Goal: Task Accomplishment & Management: Use online tool/utility

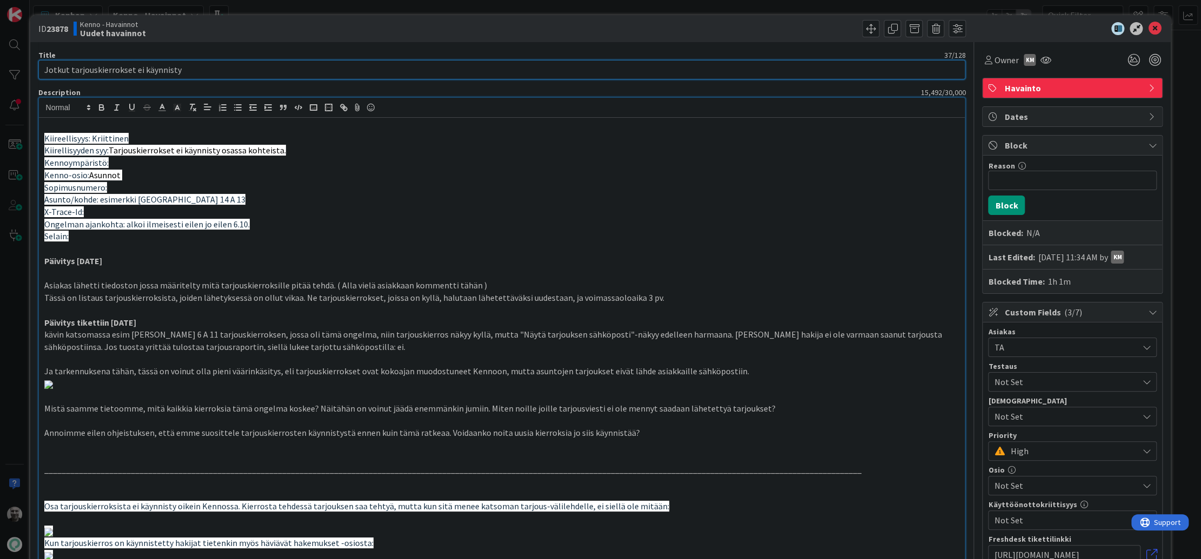
click at [240, 69] on input "Jotkut tarjouskierrokset ei käynnisty" at bounding box center [501, 69] width 927 height 19
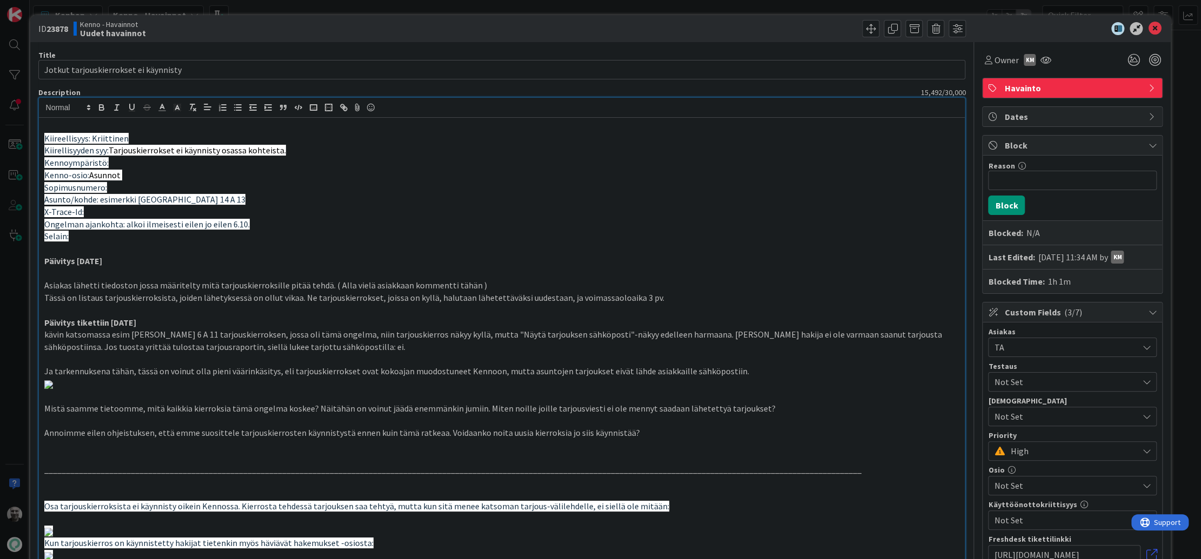
click at [738, 191] on p "Sopimusnumero:" at bounding box center [501, 188] width 915 height 12
click at [995, 65] on span "Owner" at bounding box center [1006, 59] width 24 height 13
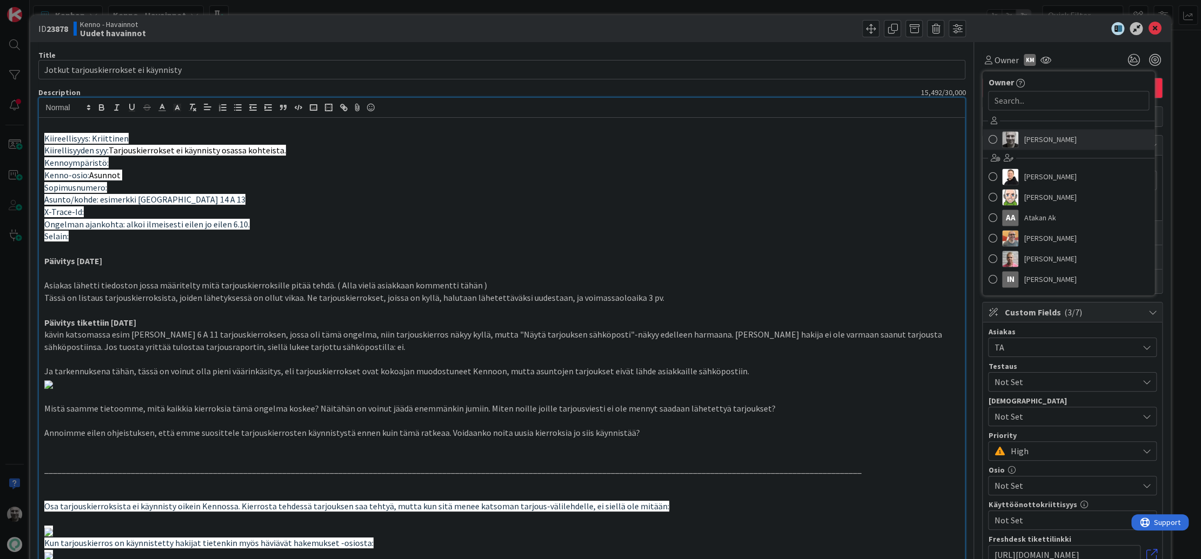
click at [1022, 134] on link "Jaakko Hämäläinen" at bounding box center [1068, 139] width 172 height 21
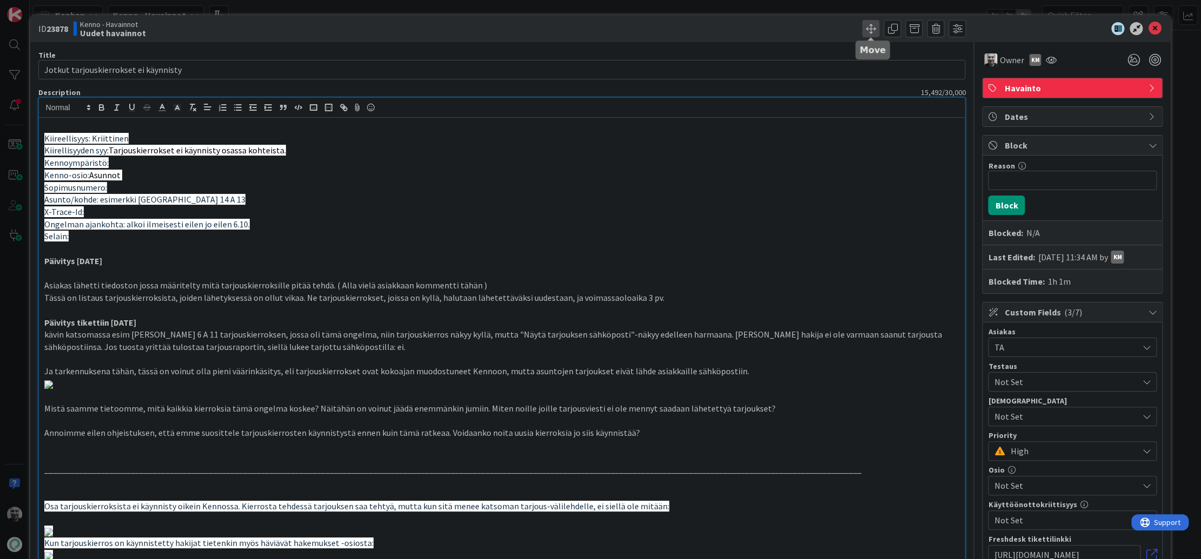
click at [875, 33] on span at bounding box center [870, 28] width 17 height 17
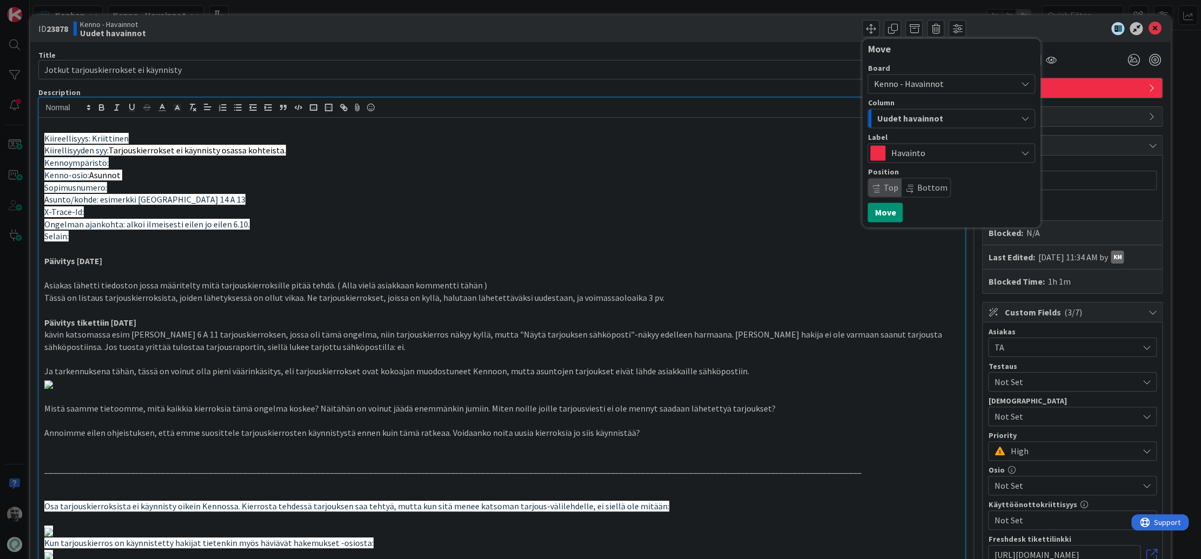
click at [896, 120] on span "Uudet havainnot" at bounding box center [910, 118] width 66 height 14
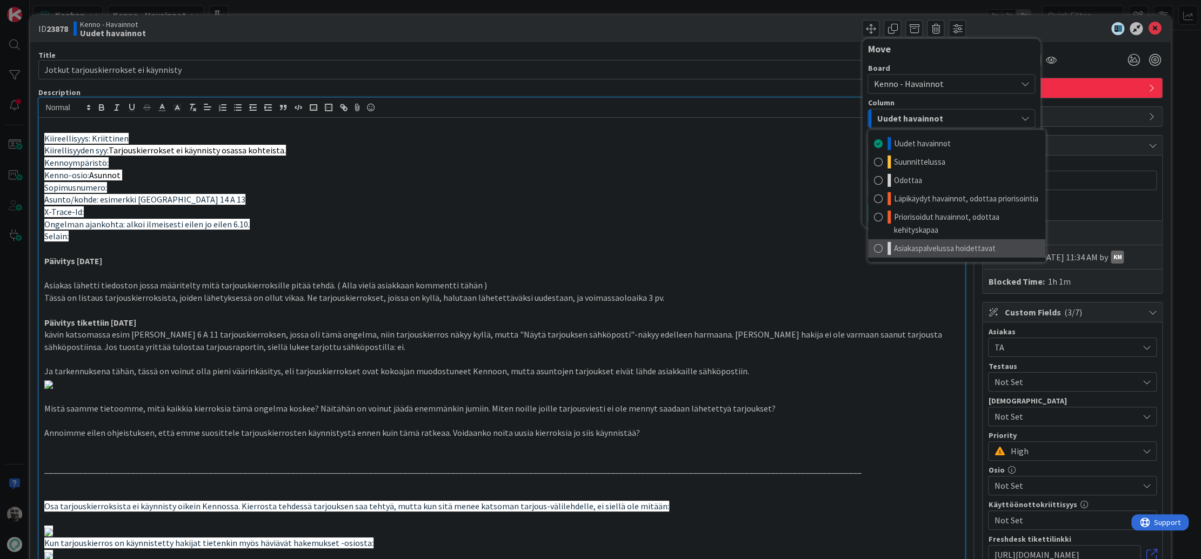
click at [944, 247] on span "Asiakaspalvelussa hoidettavat" at bounding box center [944, 248] width 102 height 13
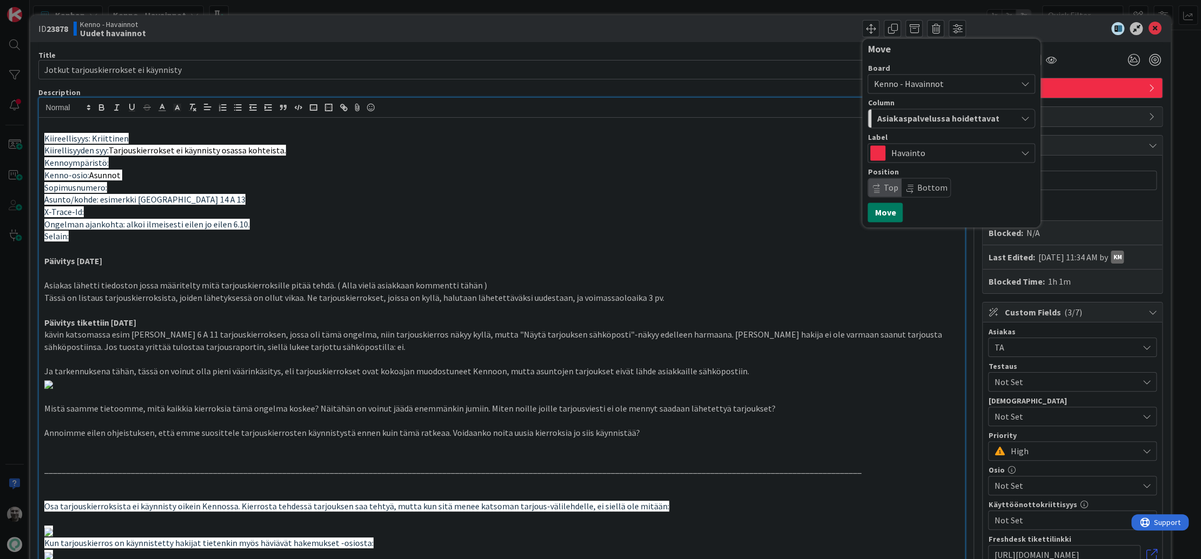
click at [880, 212] on button "Move" at bounding box center [884, 212] width 35 height 19
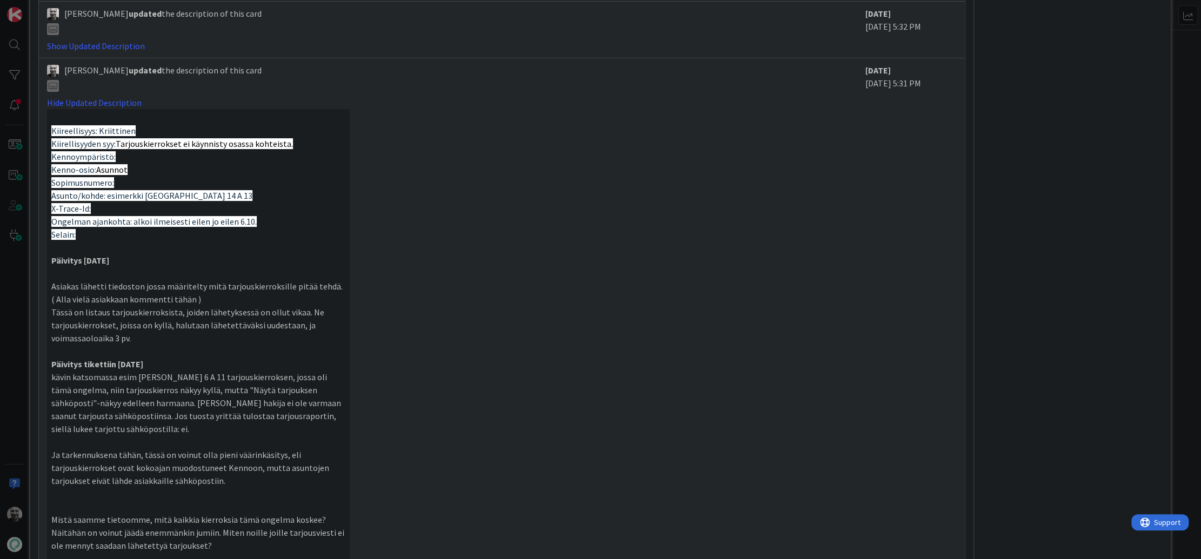
scroll to position [1882, 0]
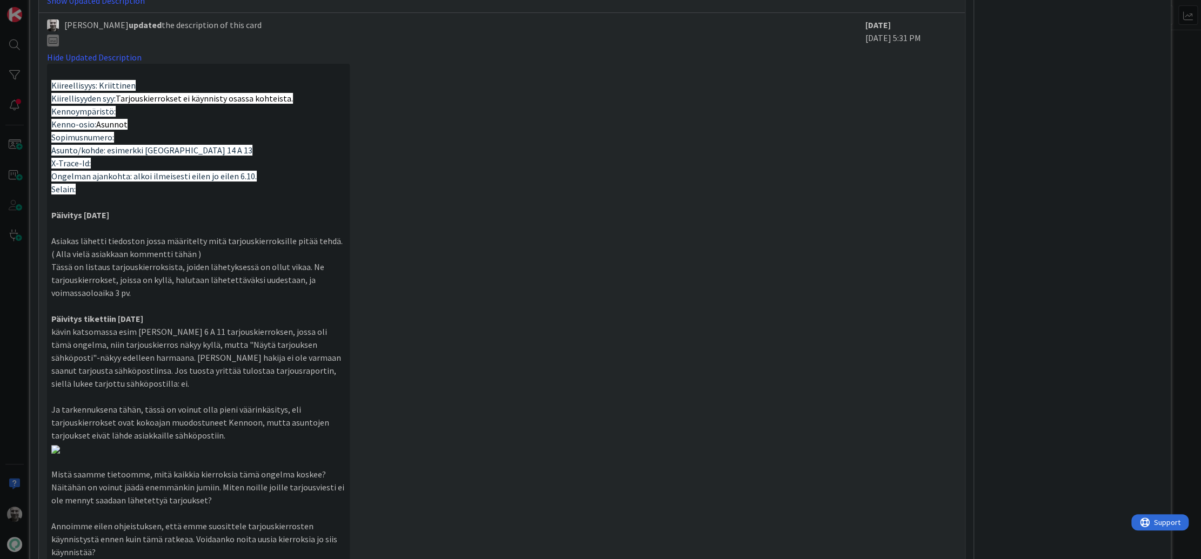
scroll to position [2034, 0]
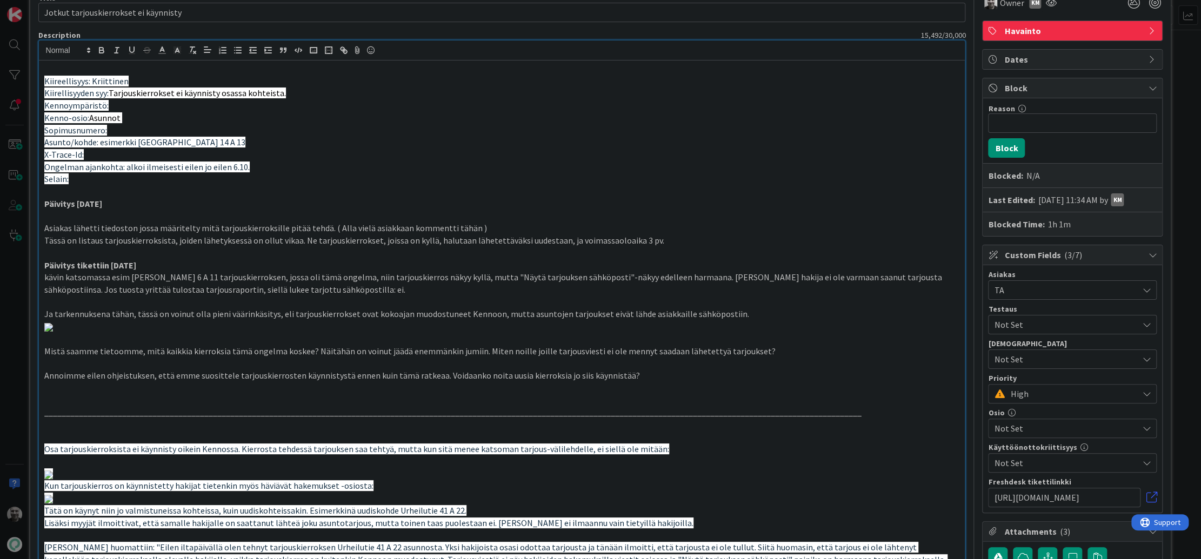
scroll to position [0, 0]
